Goal: Task Accomplishment & Management: Use online tool/utility

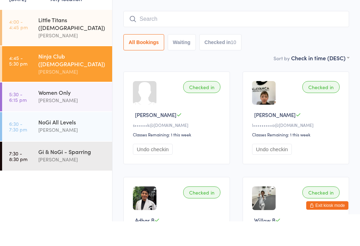
click at [63, 113] on div "Women Only" at bounding box center [72, 117] width 68 height 8
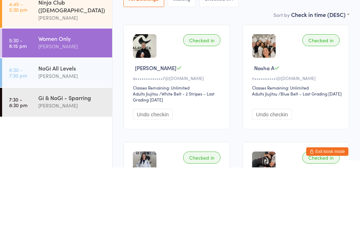
click at [56, 143] on div "NoGi All Levels" at bounding box center [72, 147] width 68 height 8
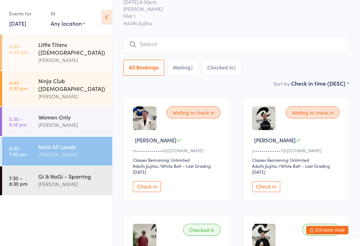
scroll to position [26, 0]
click at [76, 107] on div "Women Only [PERSON_NAME]" at bounding box center [75, 121] width 74 height 28
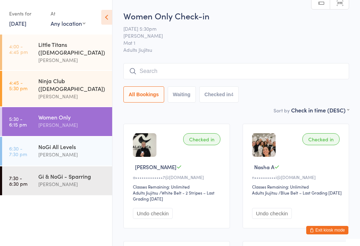
click at [49, 180] on div "[PERSON_NAME]" at bounding box center [72, 184] width 68 height 8
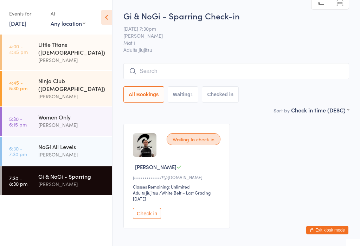
click at [49, 150] on div "[PERSON_NAME]" at bounding box center [72, 154] width 68 height 8
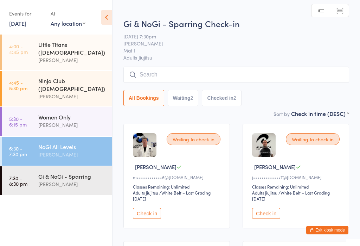
click at [58, 113] on div "Women Only" at bounding box center [72, 117] width 68 height 8
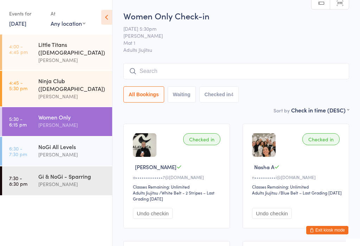
click at [64, 150] on div "[PERSON_NAME]" at bounding box center [72, 154] width 68 height 8
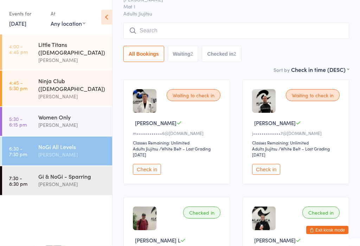
scroll to position [44, 0]
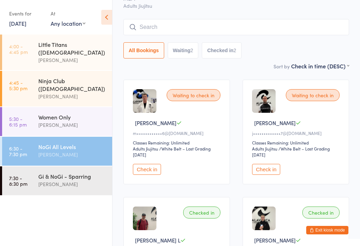
click at [266, 173] on button "Check in" at bounding box center [266, 169] width 28 height 11
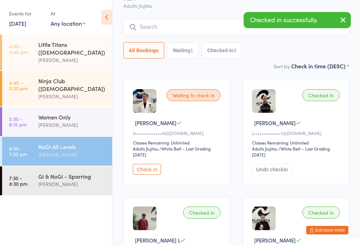
click at [72, 180] on div "[PERSON_NAME]" at bounding box center [72, 184] width 68 height 8
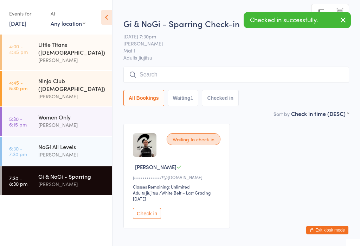
click at [145, 219] on button "Check in" at bounding box center [147, 213] width 28 height 11
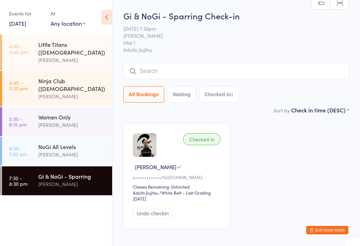
click at [43, 143] on div "NoGi All Levels" at bounding box center [72, 147] width 68 height 8
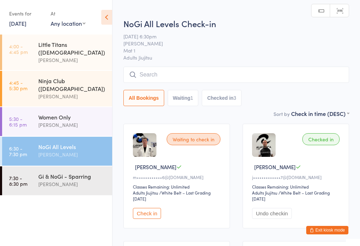
click at [147, 219] on button "Check in" at bounding box center [147, 213] width 28 height 11
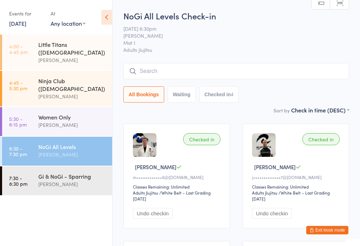
click at [203, 67] on input "search" at bounding box center [237, 71] width 226 height 16
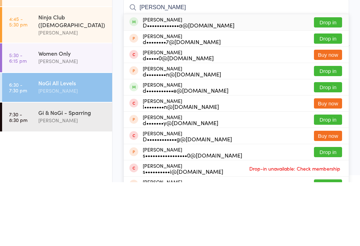
type input "[PERSON_NAME]"
click at [326, 81] on button "Drop in" at bounding box center [328, 86] width 28 height 10
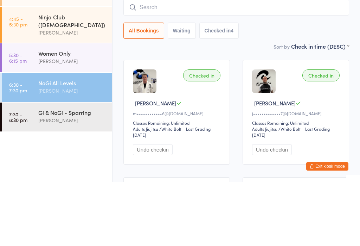
scroll to position [64, 0]
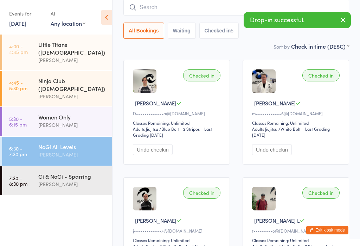
click at [76, 143] on div "NoGi All Levels" at bounding box center [72, 147] width 68 height 8
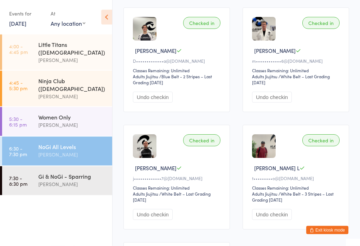
scroll to position [116, 0]
click at [69, 178] on div "Gi & NoGi - Sparring [PERSON_NAME]" at bounding box center [75, 180] width 74 height 28
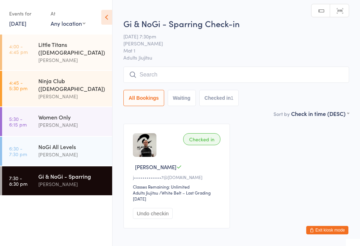
click at [199, 76] on input "search" at bounding box center [237, 75] width 226 height 16
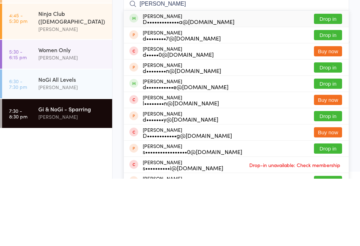
type input "[PERSON_NAME]"
click at [318, 81] on button "Drop in" at bounding box center [328, 86] width 28 height 10
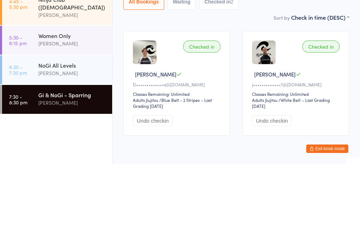
scroll to position [11, 0]
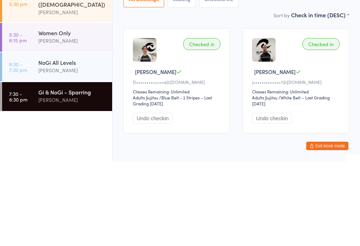
click at [77, 150] on div "[PERSON_NAME]" at bounding box center [72, 154] width 68 height 8
